Goal: Information Seeking & Learning: Learn about a topic

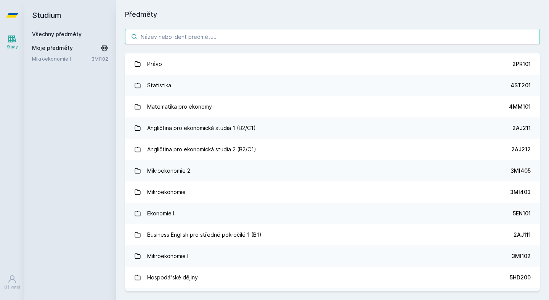
click at [271, 33] on input "search" at bounding box center [332, 36] width 415 height 15
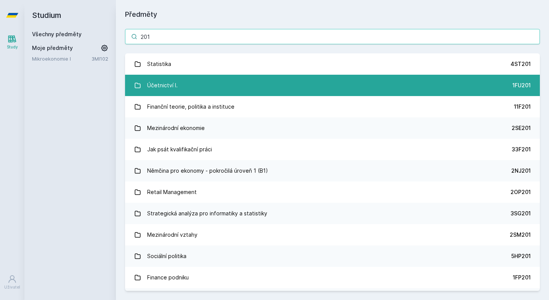
type input "201"
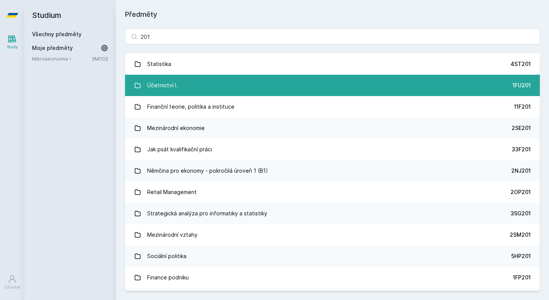
click at [262, 91] on link "Účetnictví I. 1FU201" at bounding box center [332, 85] width 415 height 21
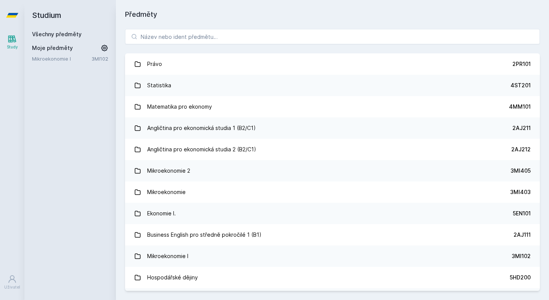
drag, startPoint x: 0, startPoint y: 0, endPoint x: 95, endPoint y: 109, distance: 144.9
click at [95, 110] on div "Studium Všechny předměty Moje předměty Mikroekonomie I 3MI102" at bounding box center [70, 150] width 92 height 300
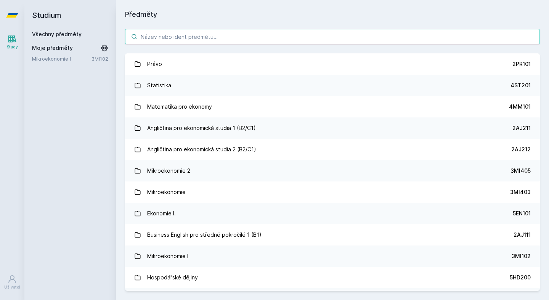
click at [251, 39] on input "search" at bounding box center [332, 36] width 415 height 15
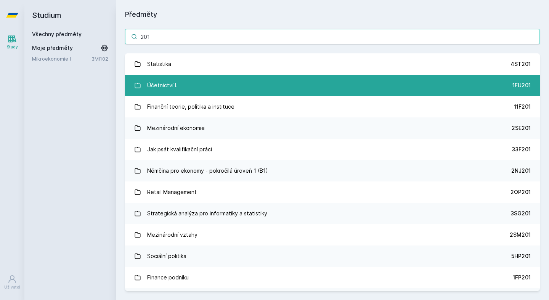
type input "201"
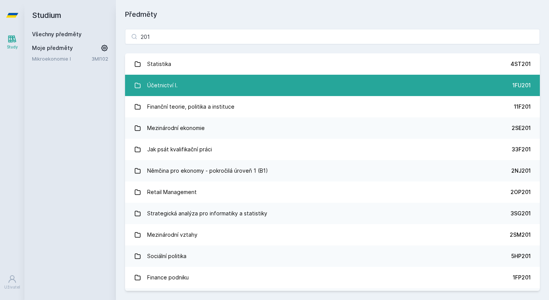
click at [232, 82] on link "Účetnictví I. 1FU201" at bounding box center [332, 85] width 415 height 21
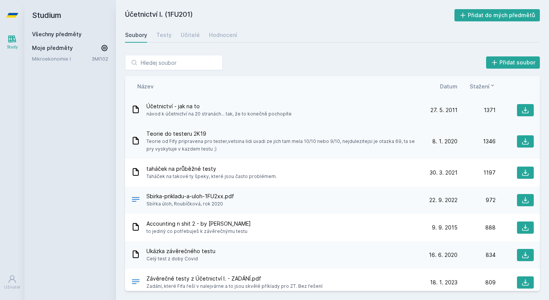
drag, startPoint x: 263, startPoint y: 116, endPoint x: 282, endPoint y: 116, distance: 19.1
click at [274, 116] on span "návod k účetnictví na 20 stranách... tak, že to konečně pochopíte" at bounding box center [218, 114] width 145 height 8
click at [282, 116] on span "návod k účetnictví na 20 stranách... tak, že to konečně pochopíte" at bounding box center [218, 114] width 145 height 8
click at [521, 112] on button at bounding box center [525, 110] width 17 height 12
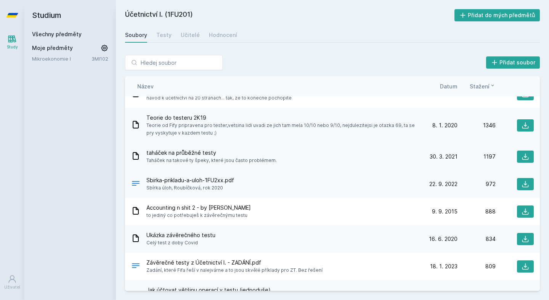
click at [196, 151] on span "taháček na průběžné testy" at bounding box center [211, 153] width 130 height 8
drag, startPoint x: 192, startPoint y: 159, endPoint x: 243, endPoint y: 159, distance: 51.1
click at [243, 159] on span "Taháček na takové ty špeky, které jsou často problémem." at bounding box center [211, 161] width 130 height 8
click at [524, 160] on icon at bounding box center [526, 157] width 6 height 6
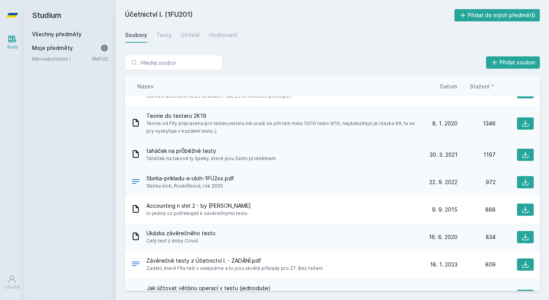
scroll to position [19, 0]
